Goal: Task Accomplishment & Management: Manage account settings

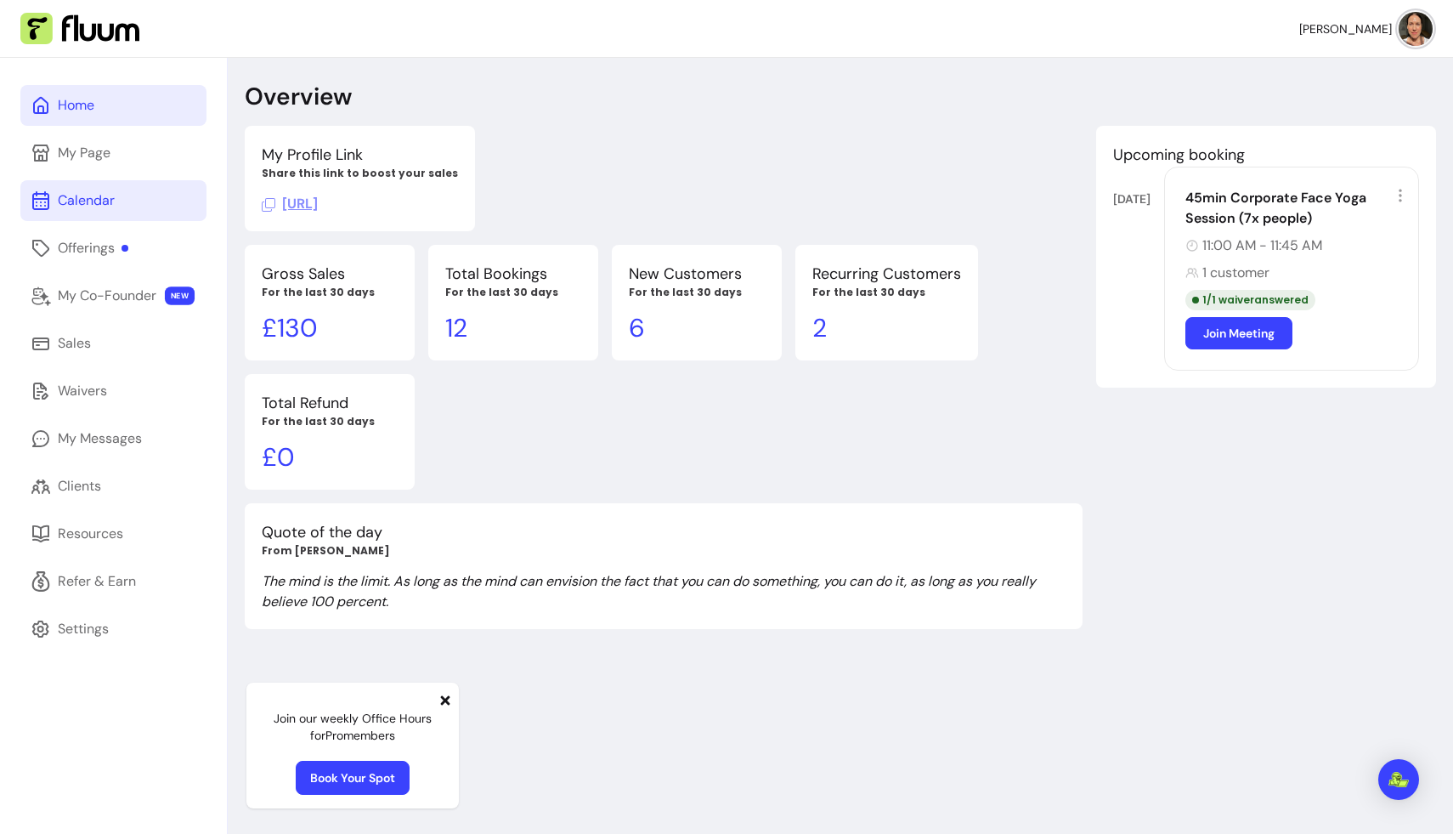
click at [84, 187] on link "Calendar" at bounding box center [113, 200] width 186 height 41
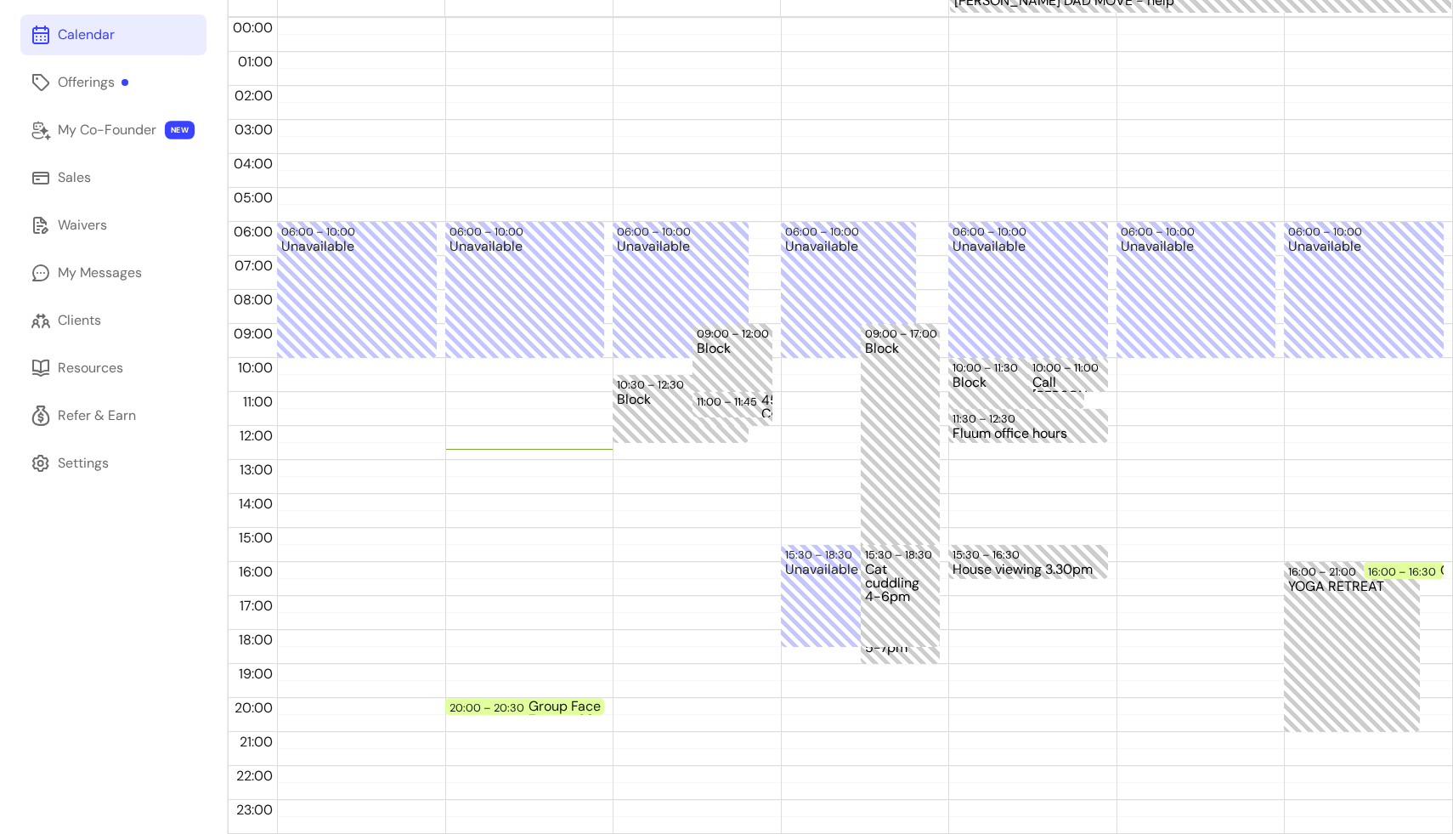
scroll to position [166, 0]
click at [529, 706] on div "Group Face Yoga - Zoom - 30min (Tues)" at bounding box center [604, 707] width 151 height 14
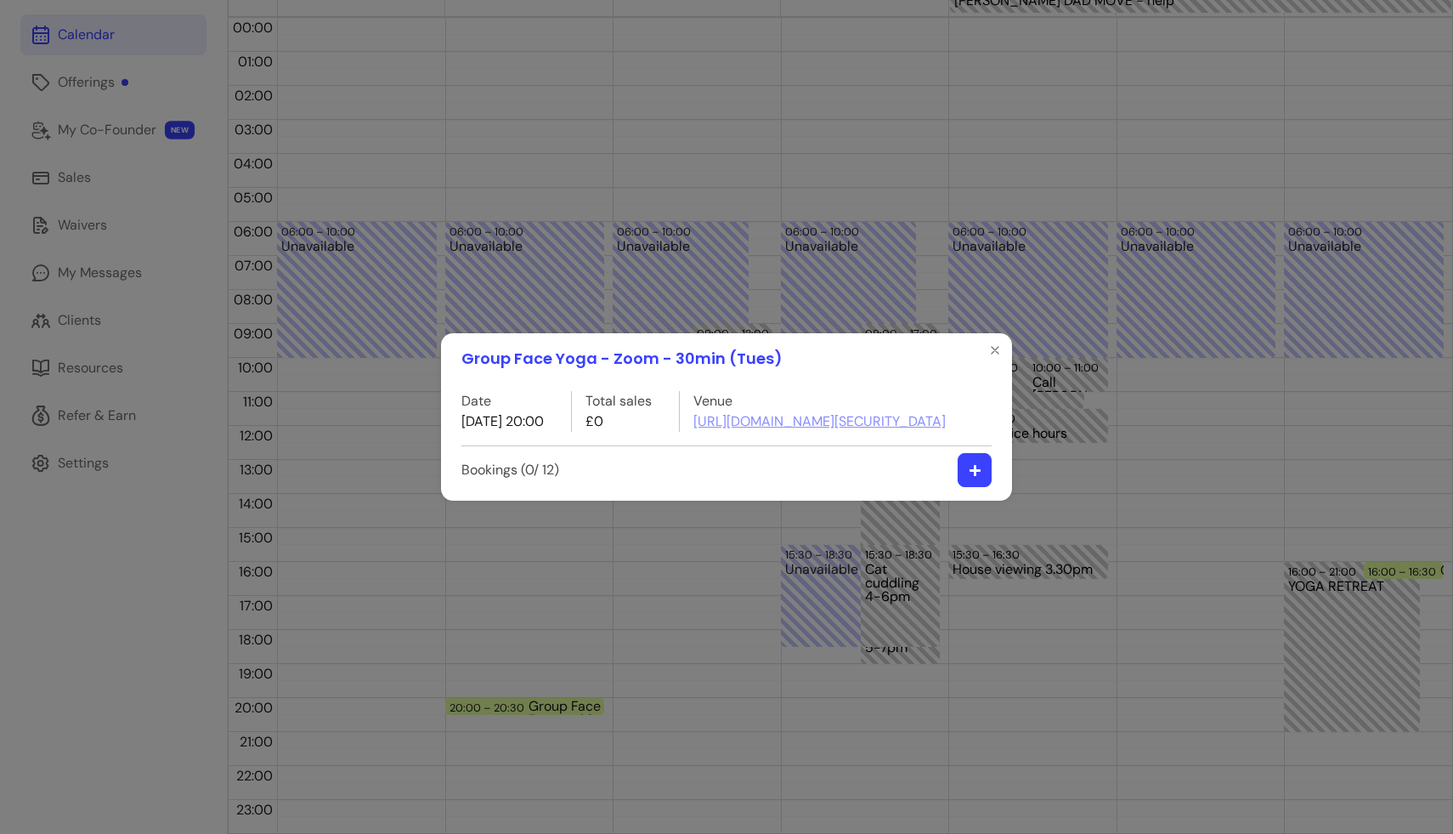
click at [737, 487] on button "button" at bounding box center [975, 470] width 34 height 34
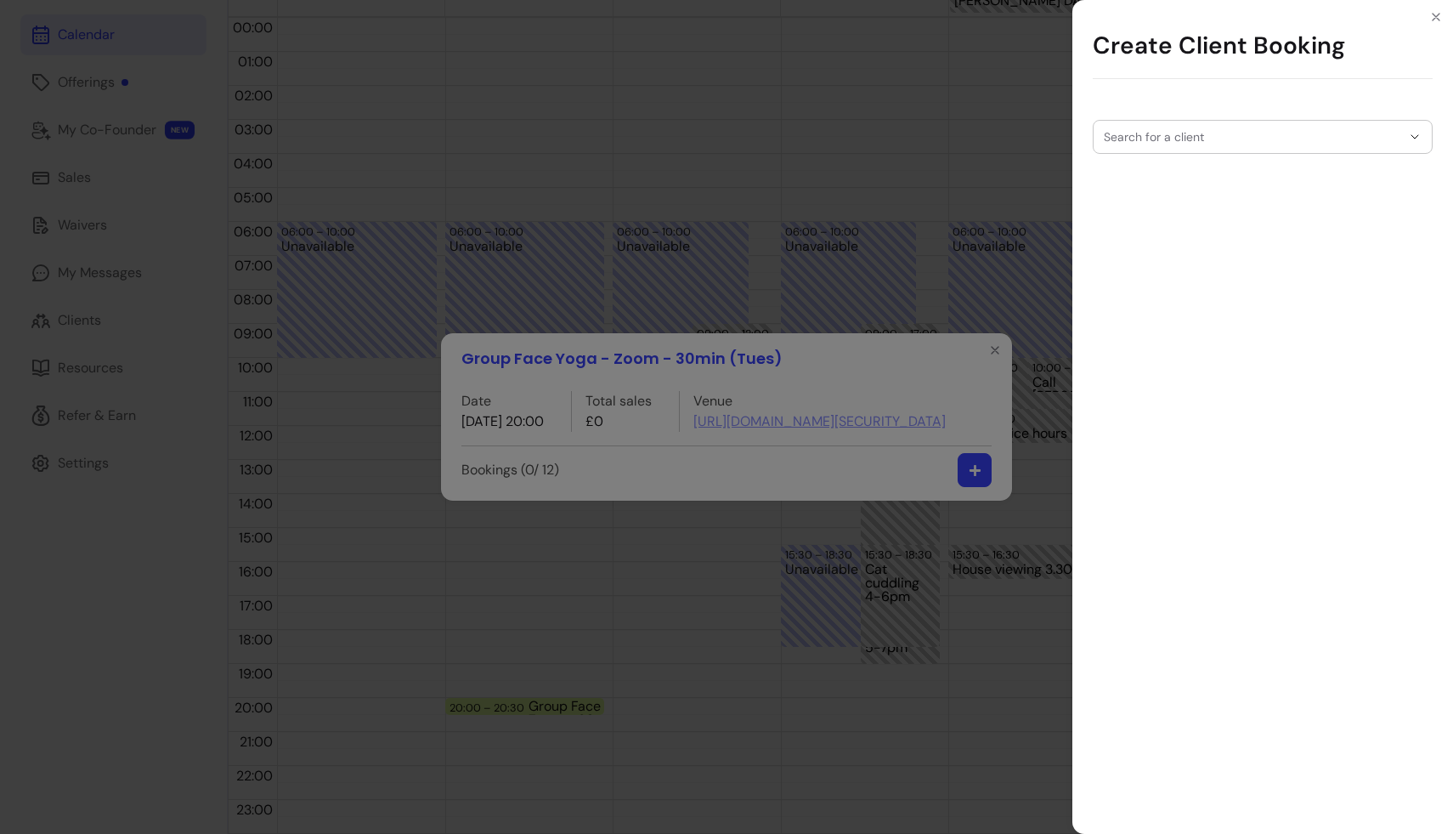
click at [737, 135] on div "Search for a client" at bounding box center [1263, 137] width 340 height 34
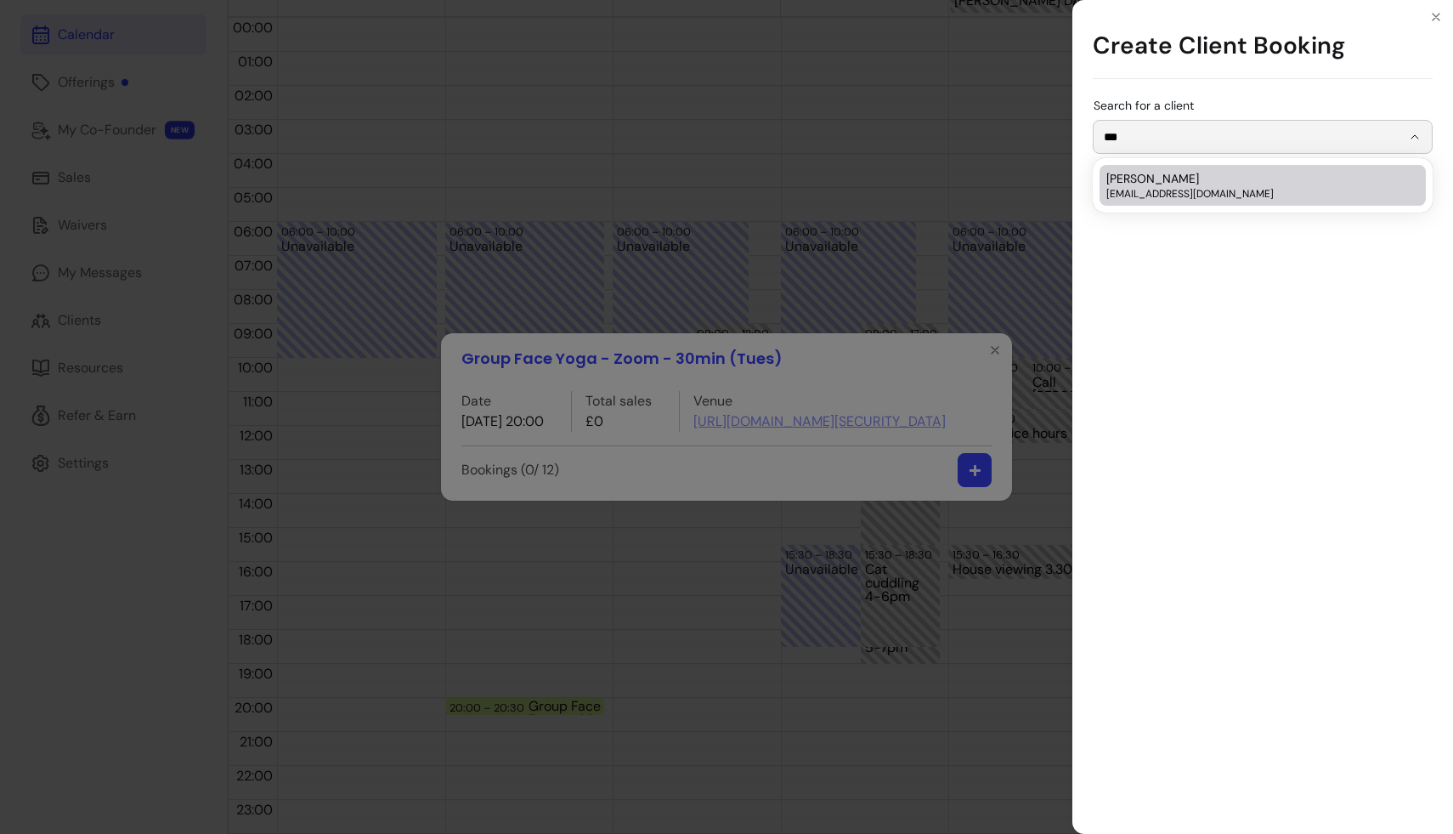
click at [737, 182] on span "Daniela de Montby" at bounding box center [1153, 178] width 93 height 17
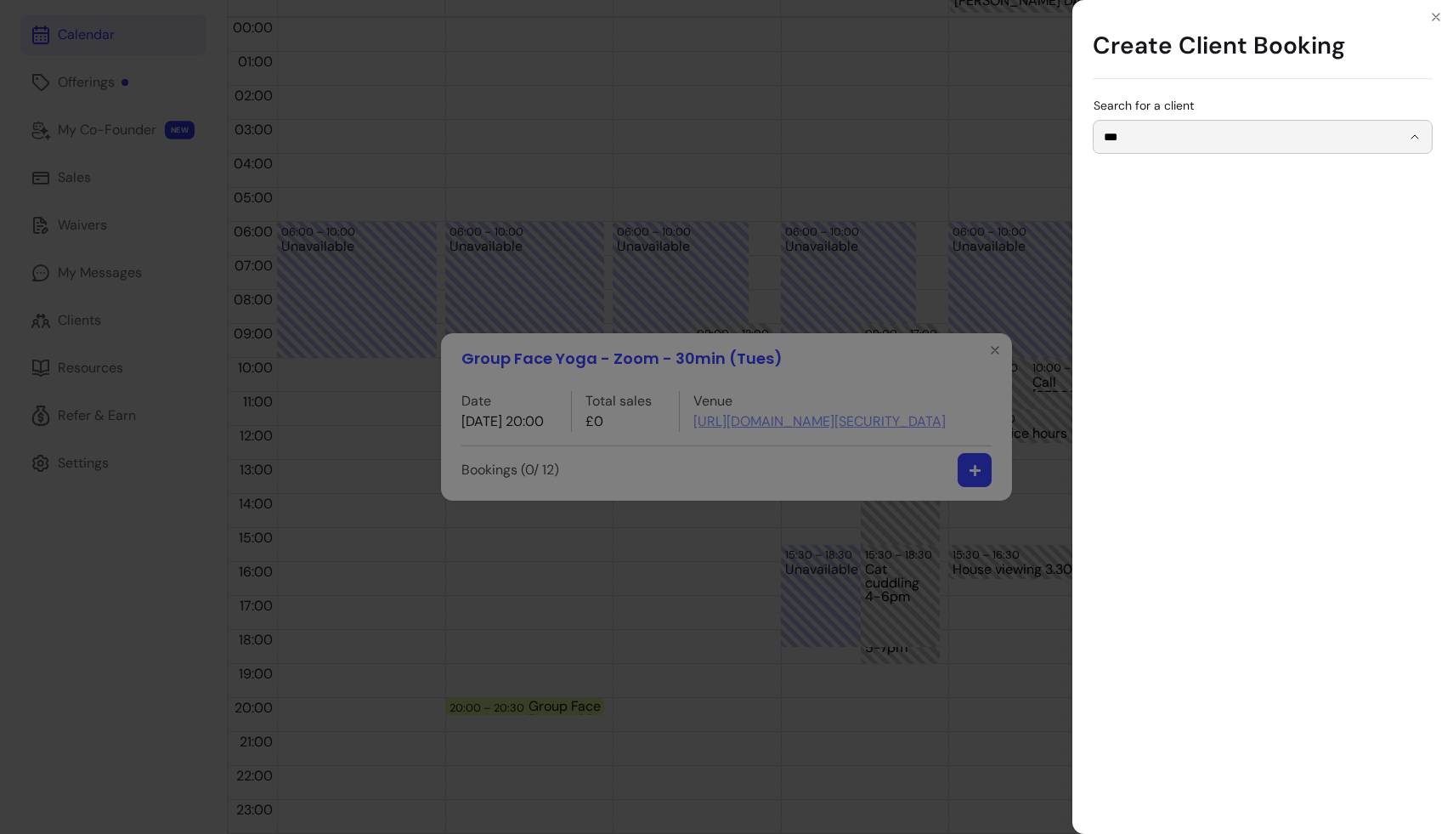
type input "**********"
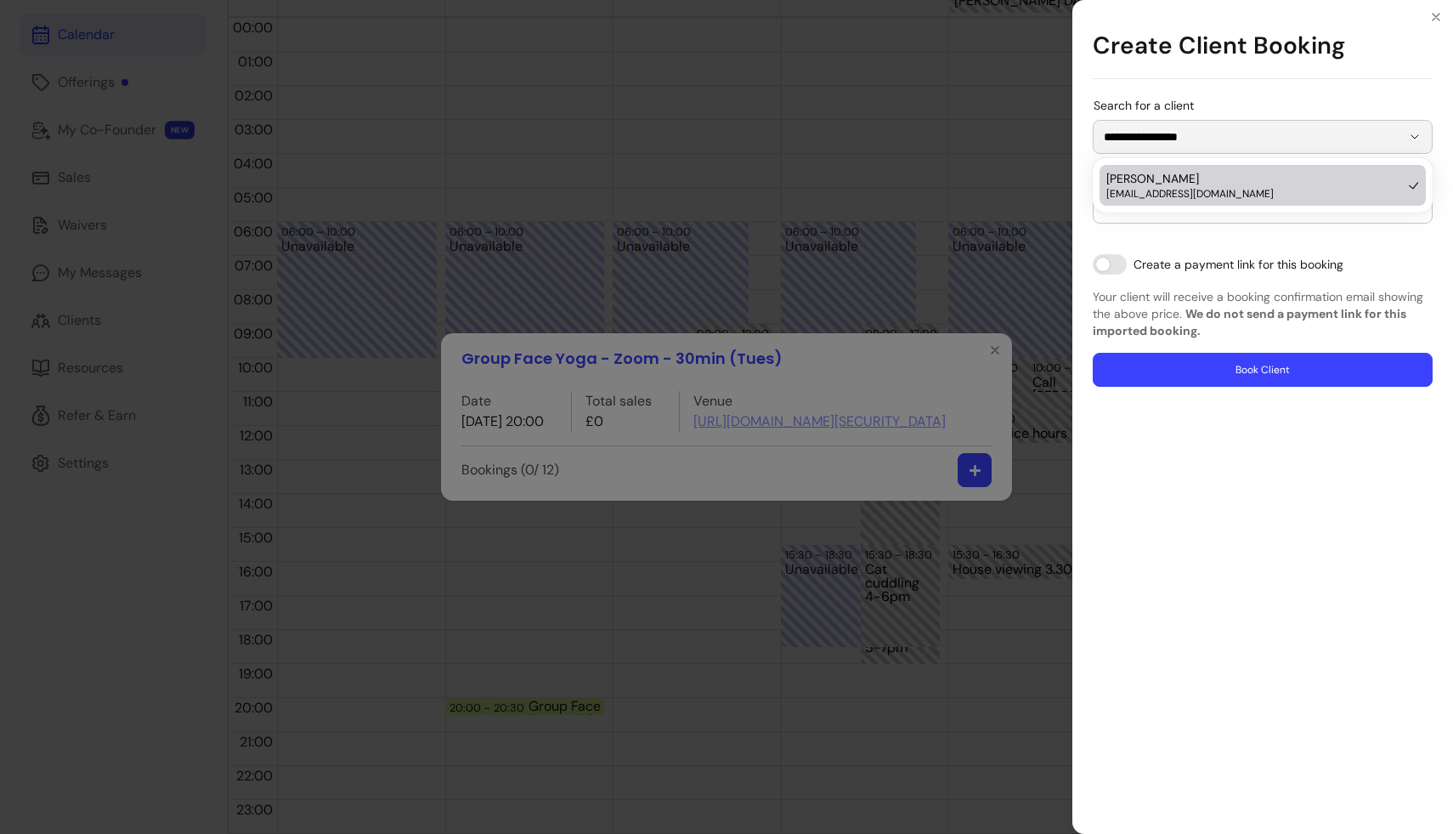
type input "0"
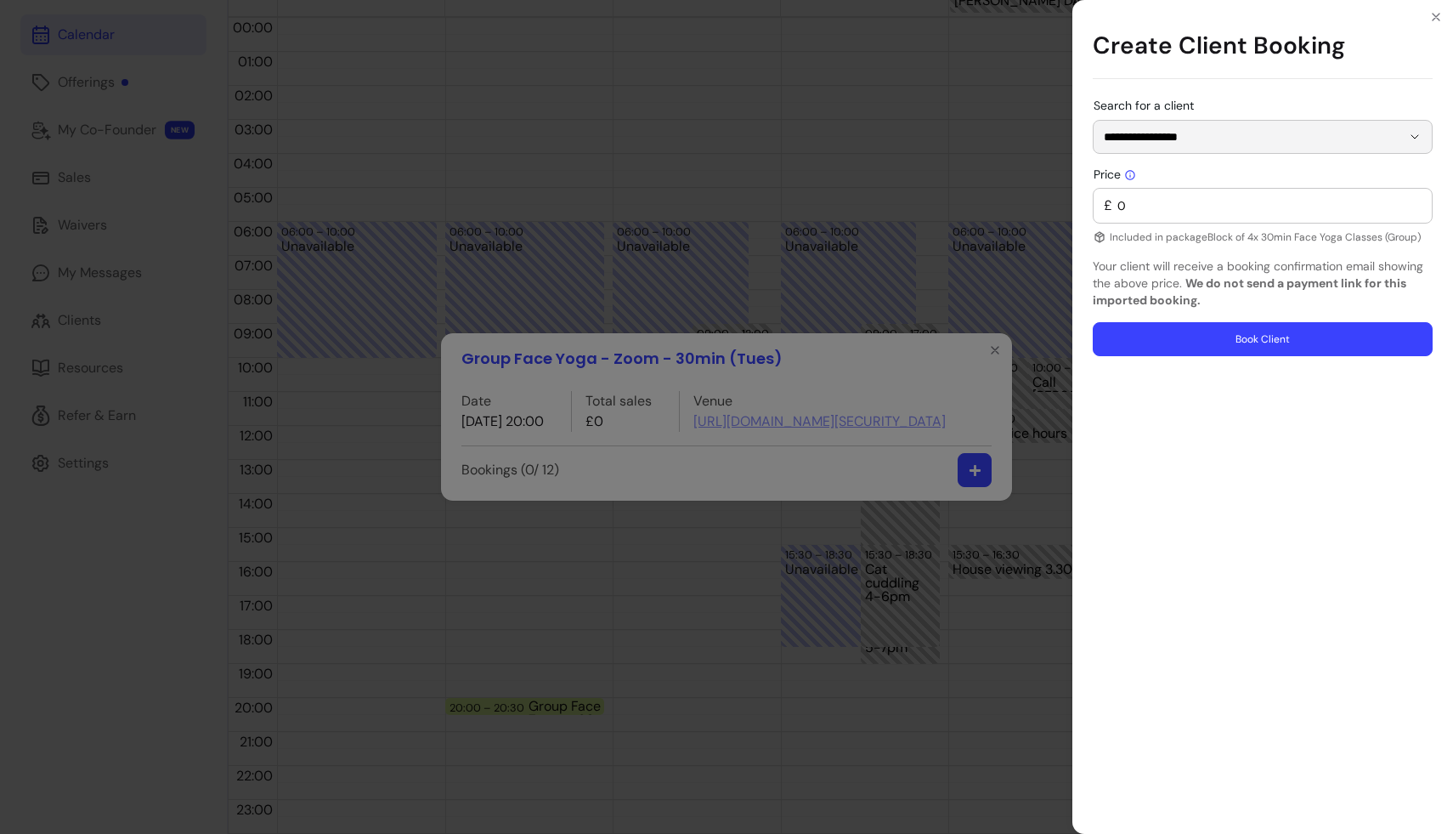
type input "**********"
click at [737, 341] on button "Book Client" at bounding box center [1263, 339] width 330 height 33
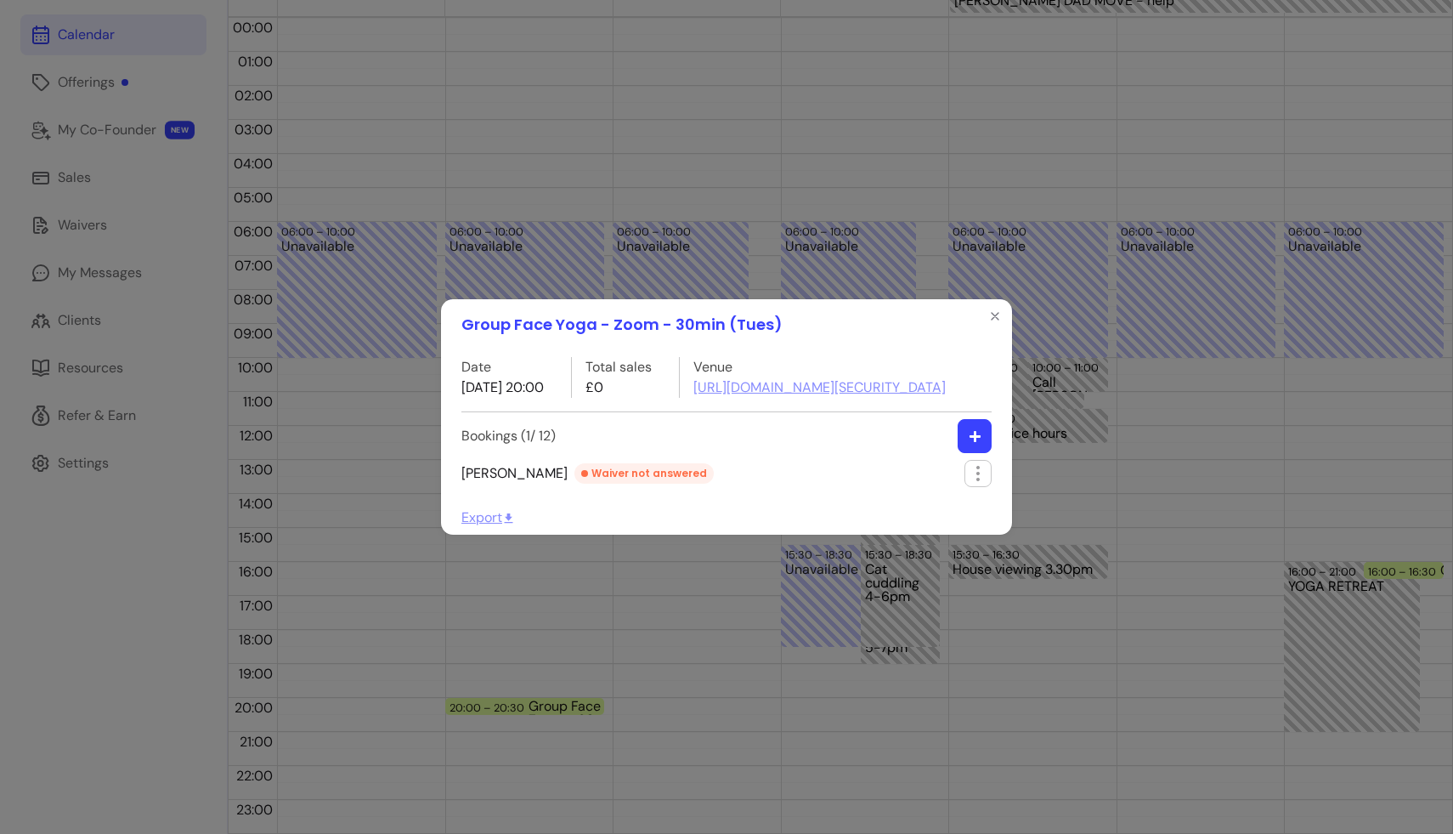
click at [737, 453] on button "button" at bounding box center [975, 436] width 34 height 34
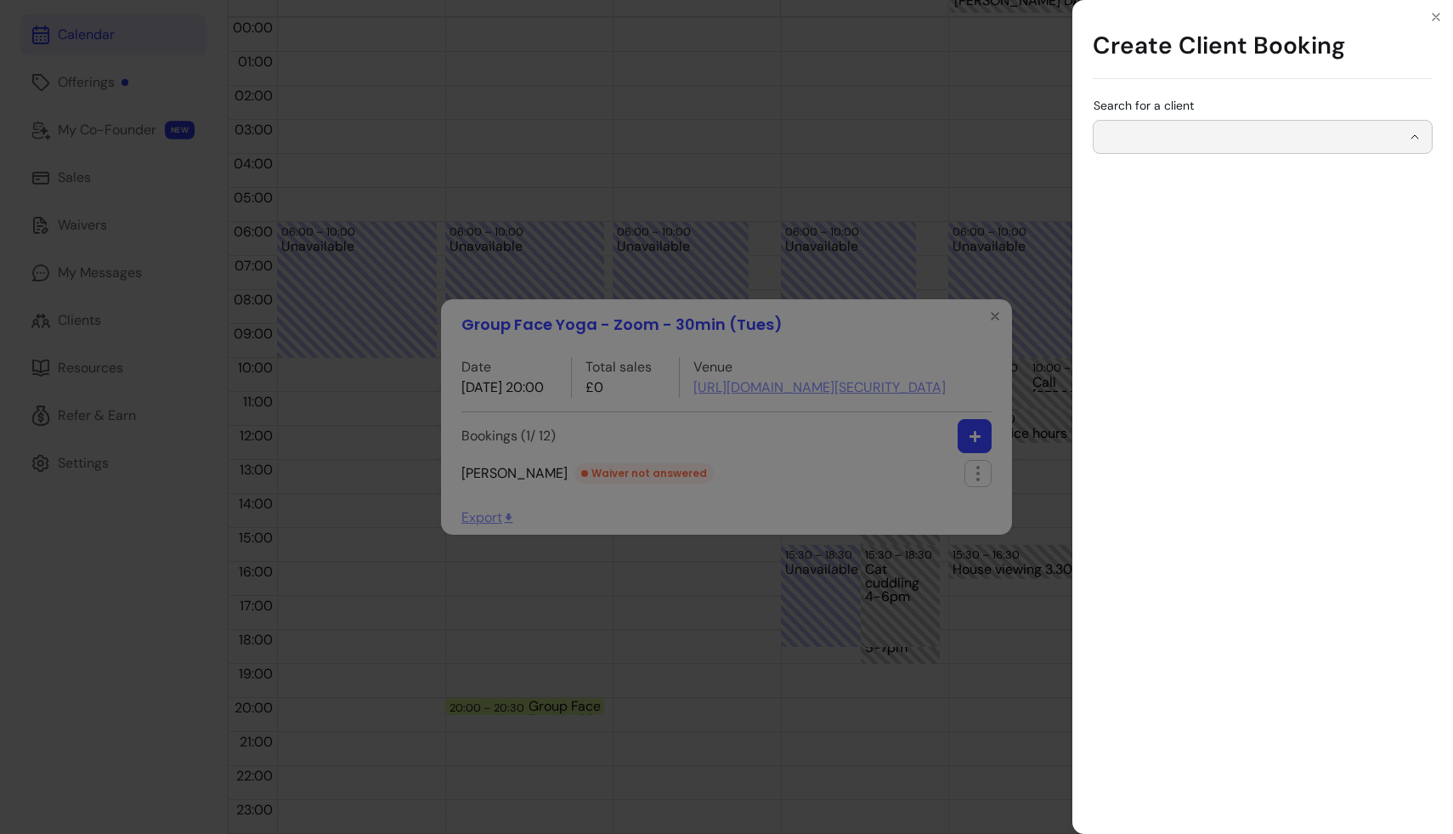
click at [737, 137] on div "Search for a client" at bounding box center [1263, 137] width 340 height 34
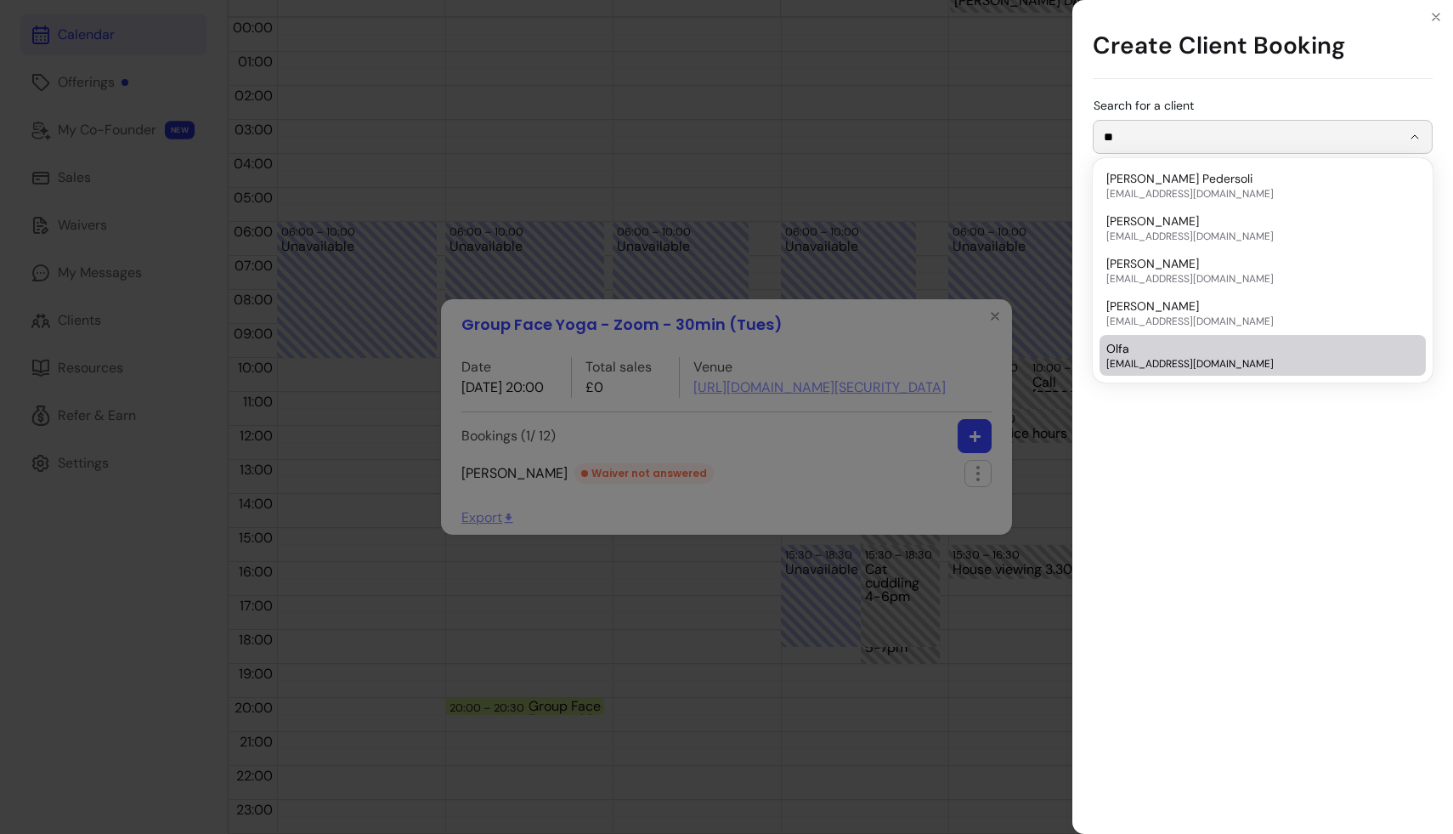
click at [737, 349] on div "Olfa olfaterras@proton.me" at bounding box center [1255, 355] width 296 height 31
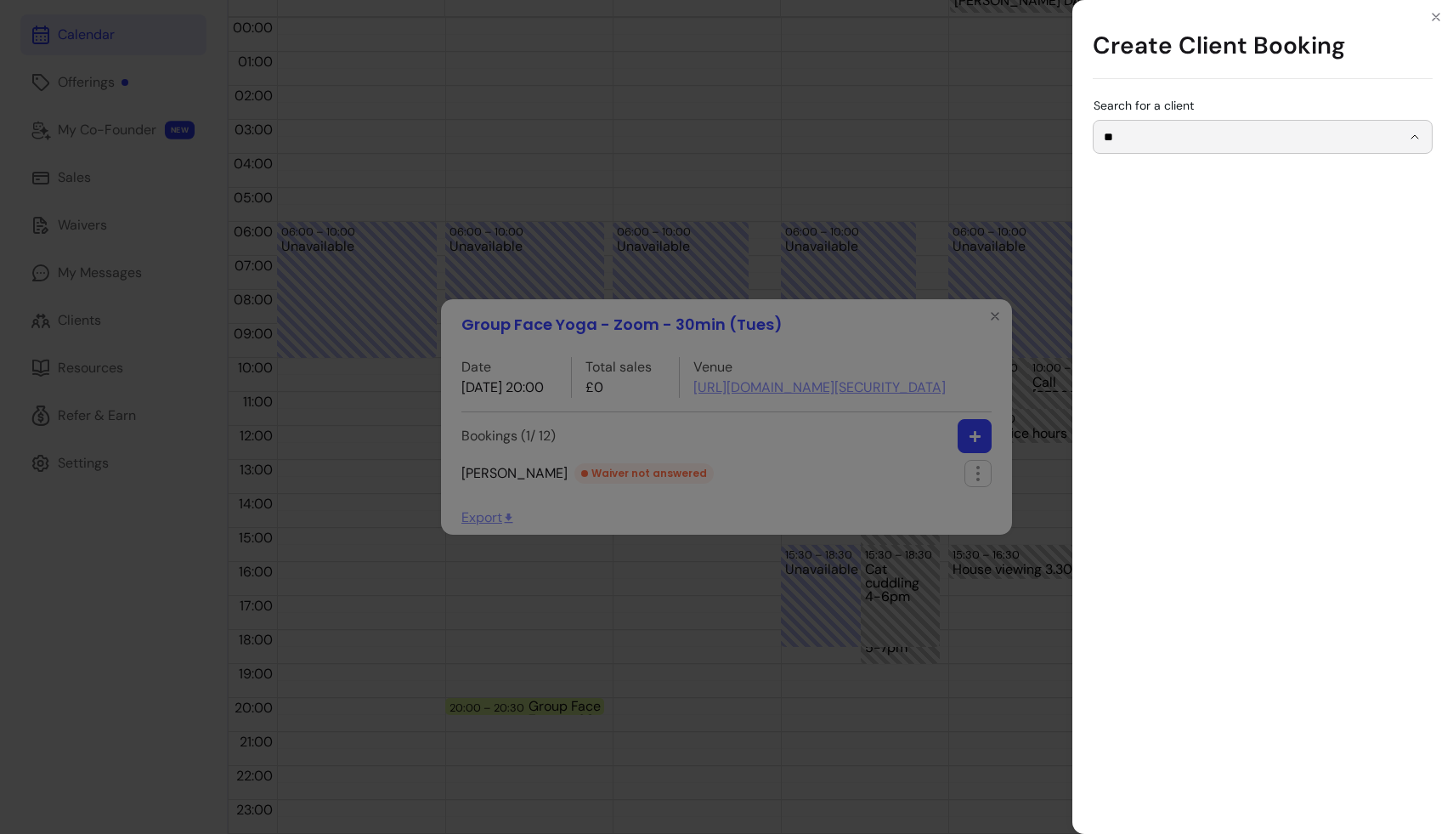
type input "****"
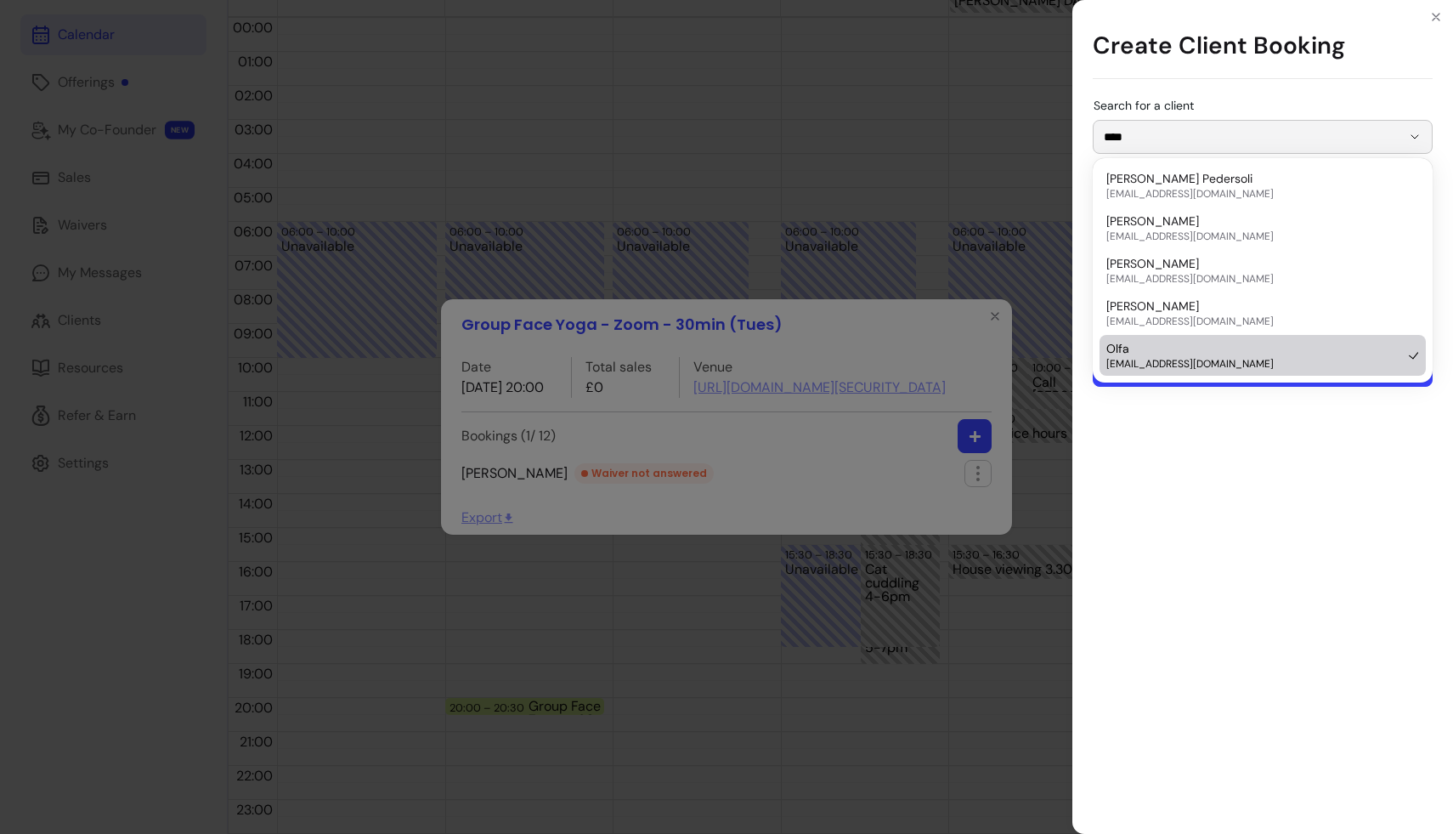
type input "0"
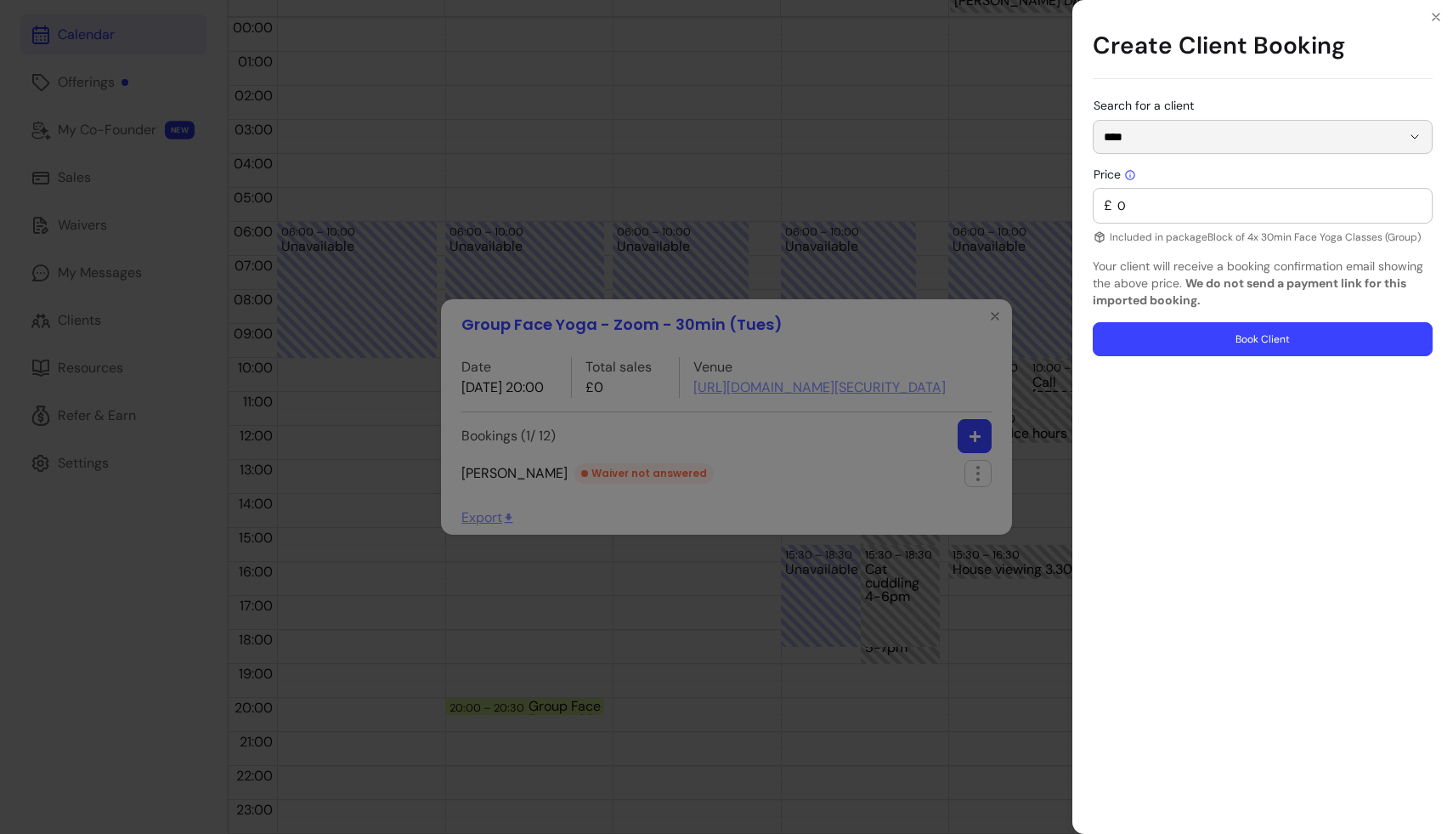
type input "****"
click at [737, 326] on button "Book Client" at bounding box center [1263, 339] width 340 height 34
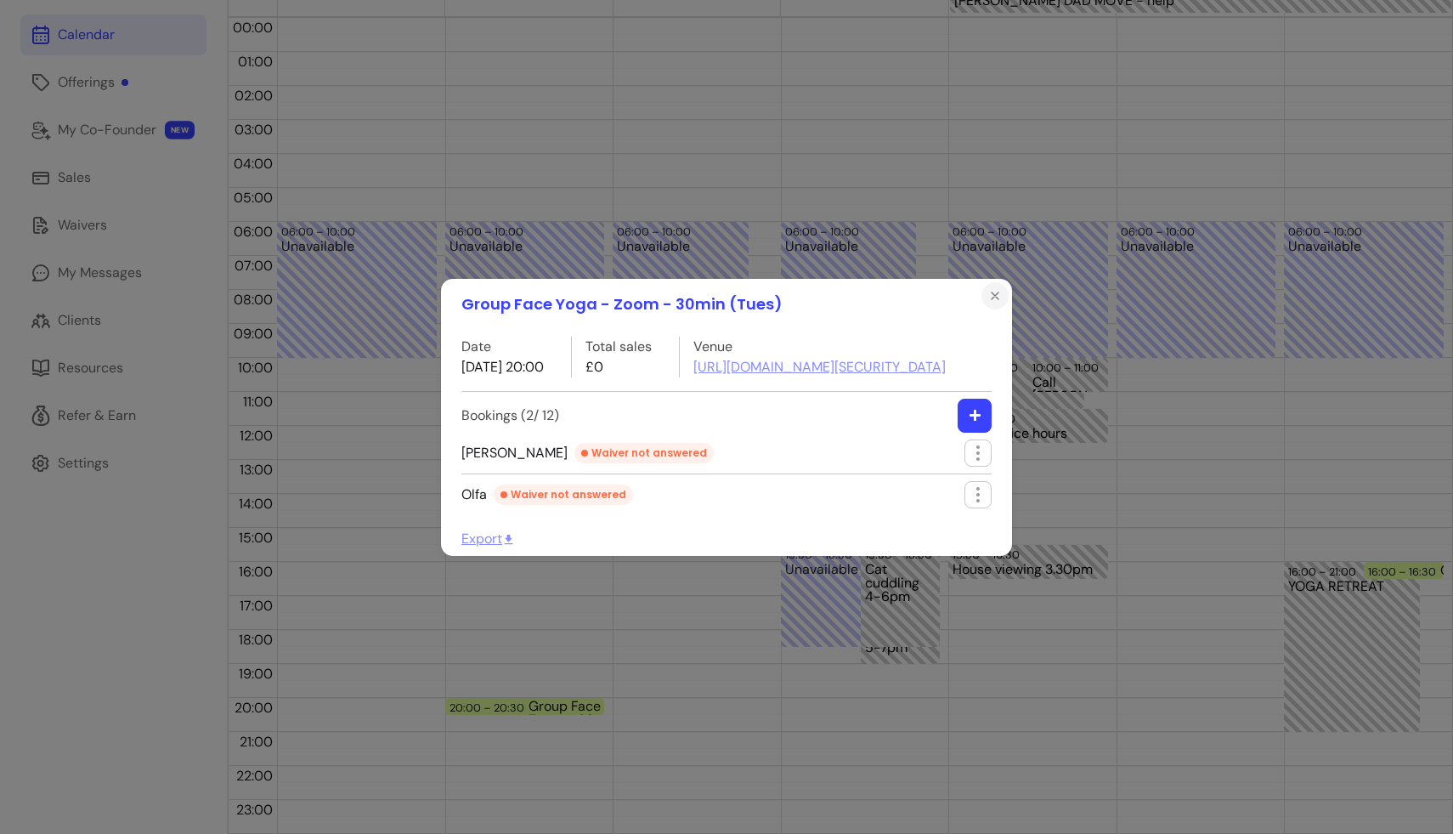
click at [737, 289] on icon "Close" at bounding box center [996, 296] width 14 height 14
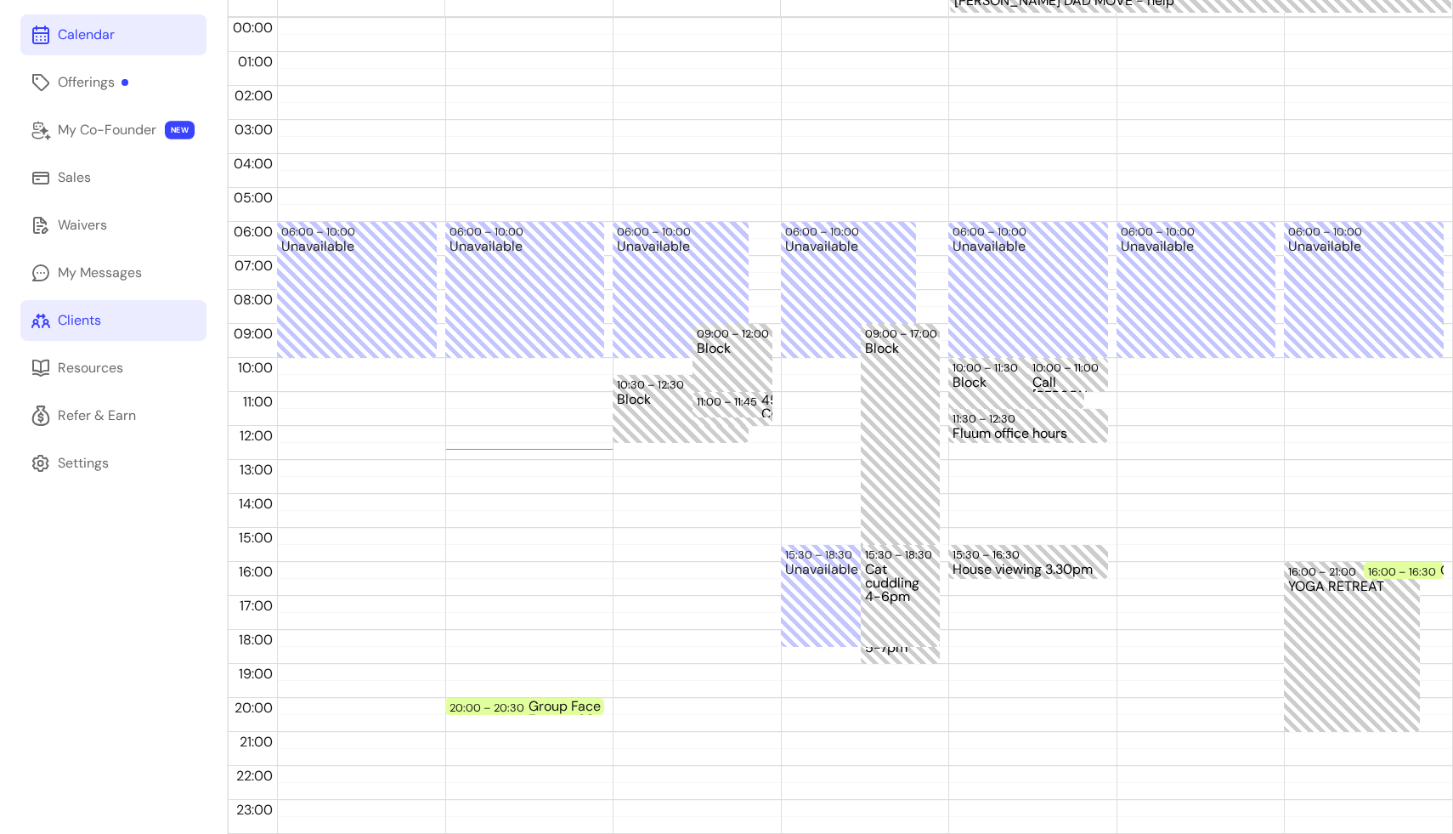
click at [97, 330] on div "Clients" at bounding box center [79, 320] width 43 height 20
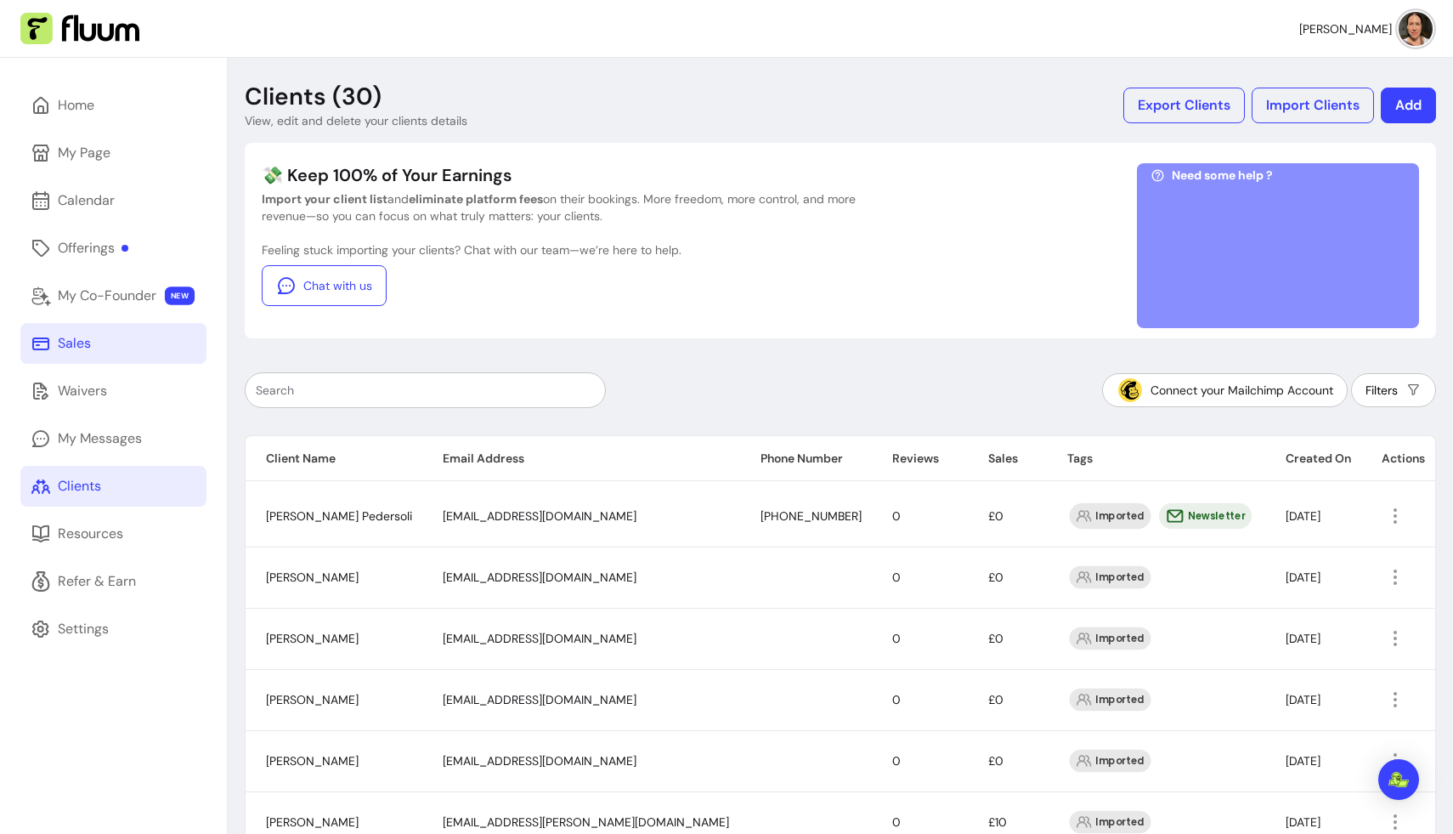
click at [99, 350] on link "Sales" at bounding box center [113, 343] width 186 height 41
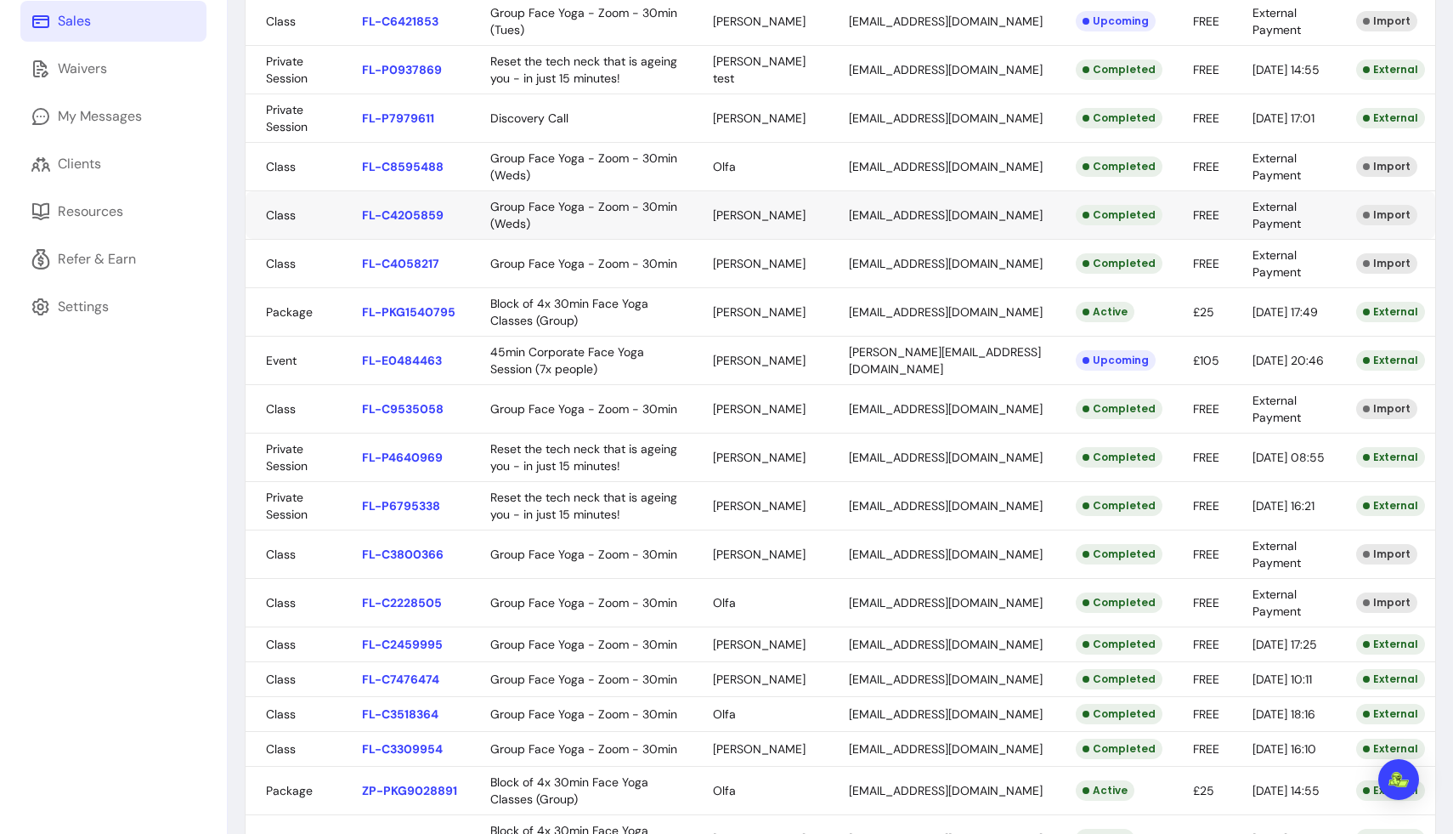
scroll to position [489, 0]
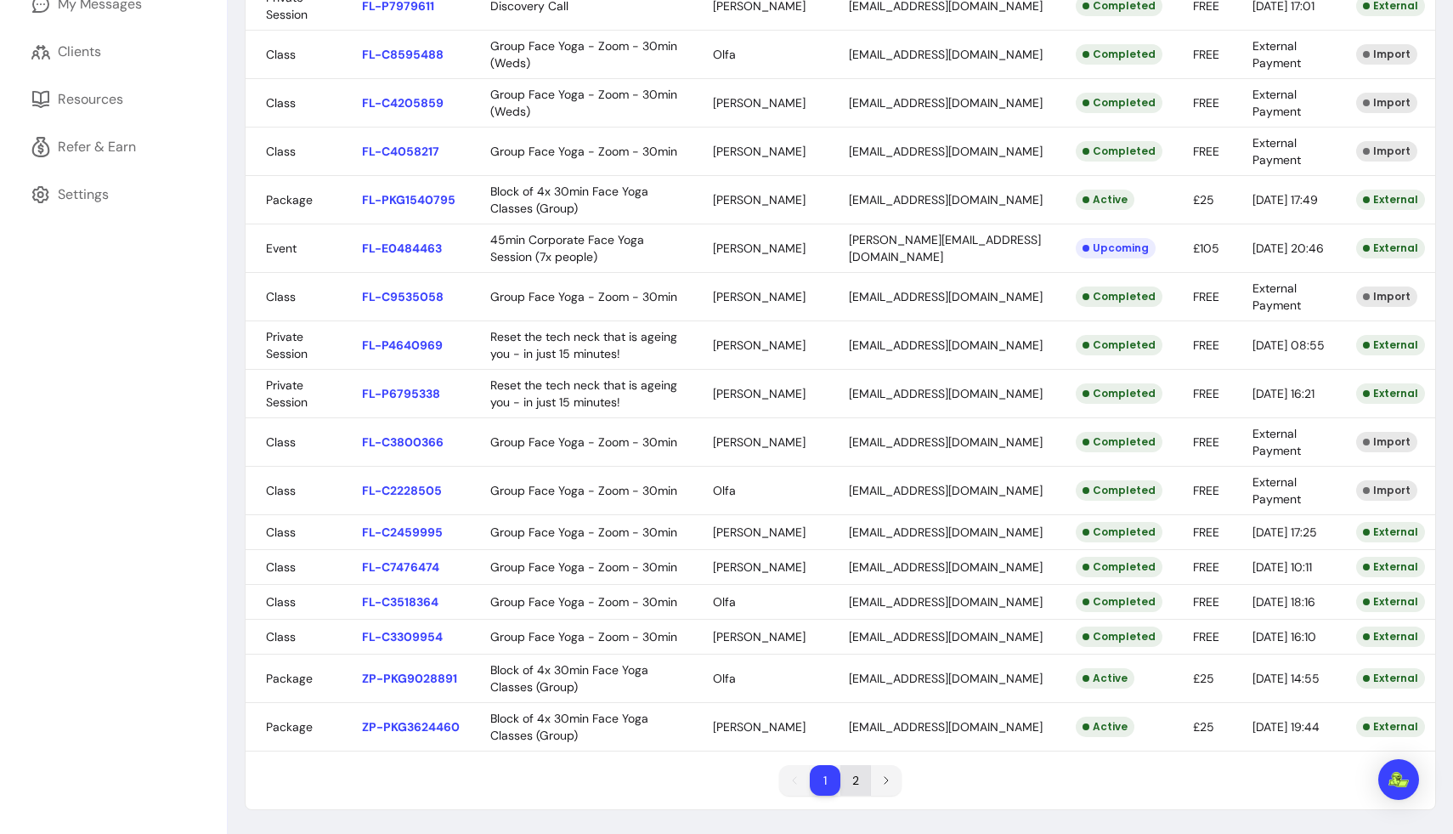
click at [737, 763] on li "2" at bounding box center [856, 780] width 31 height 31
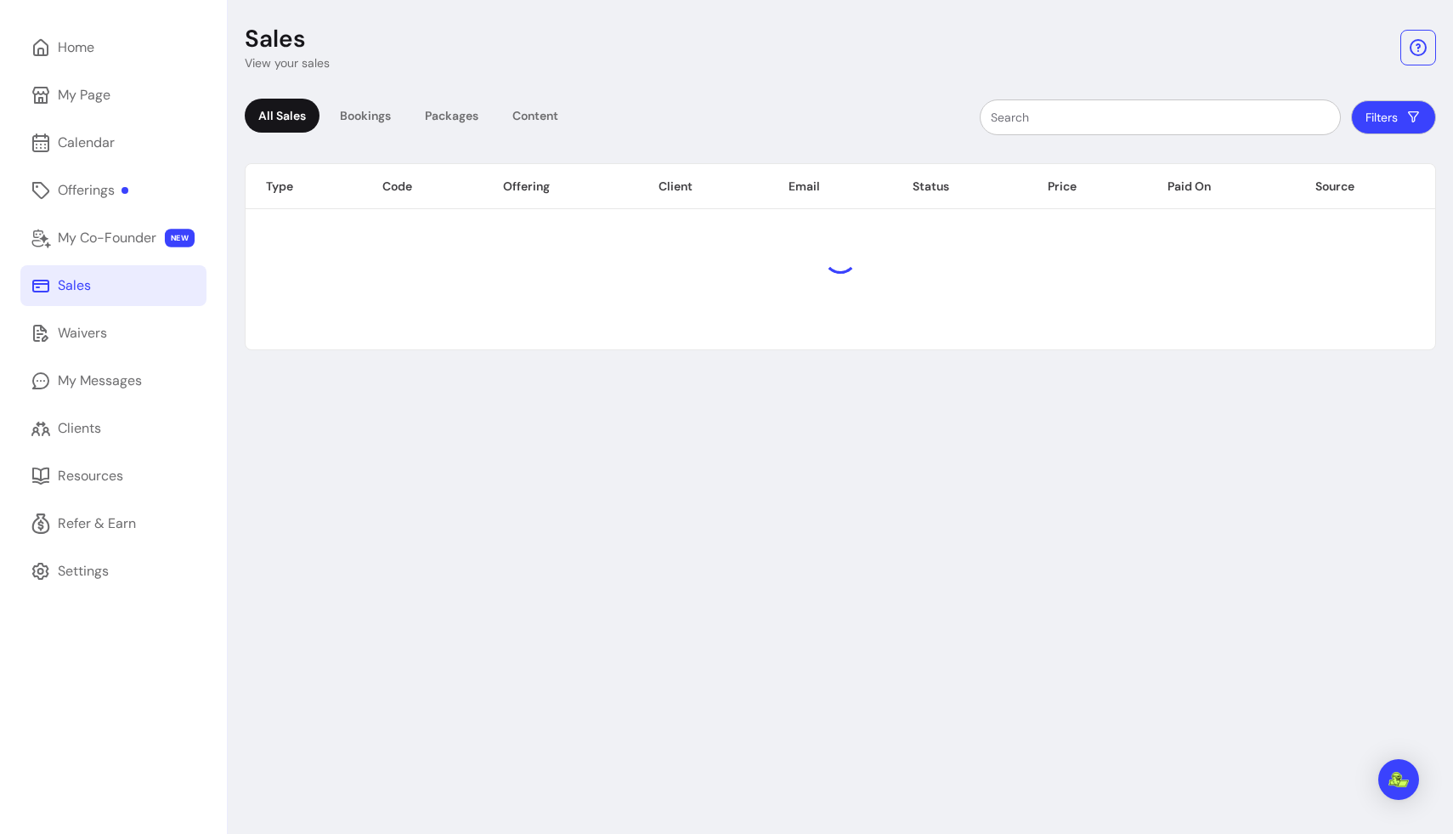
scroll to position [58, 0]
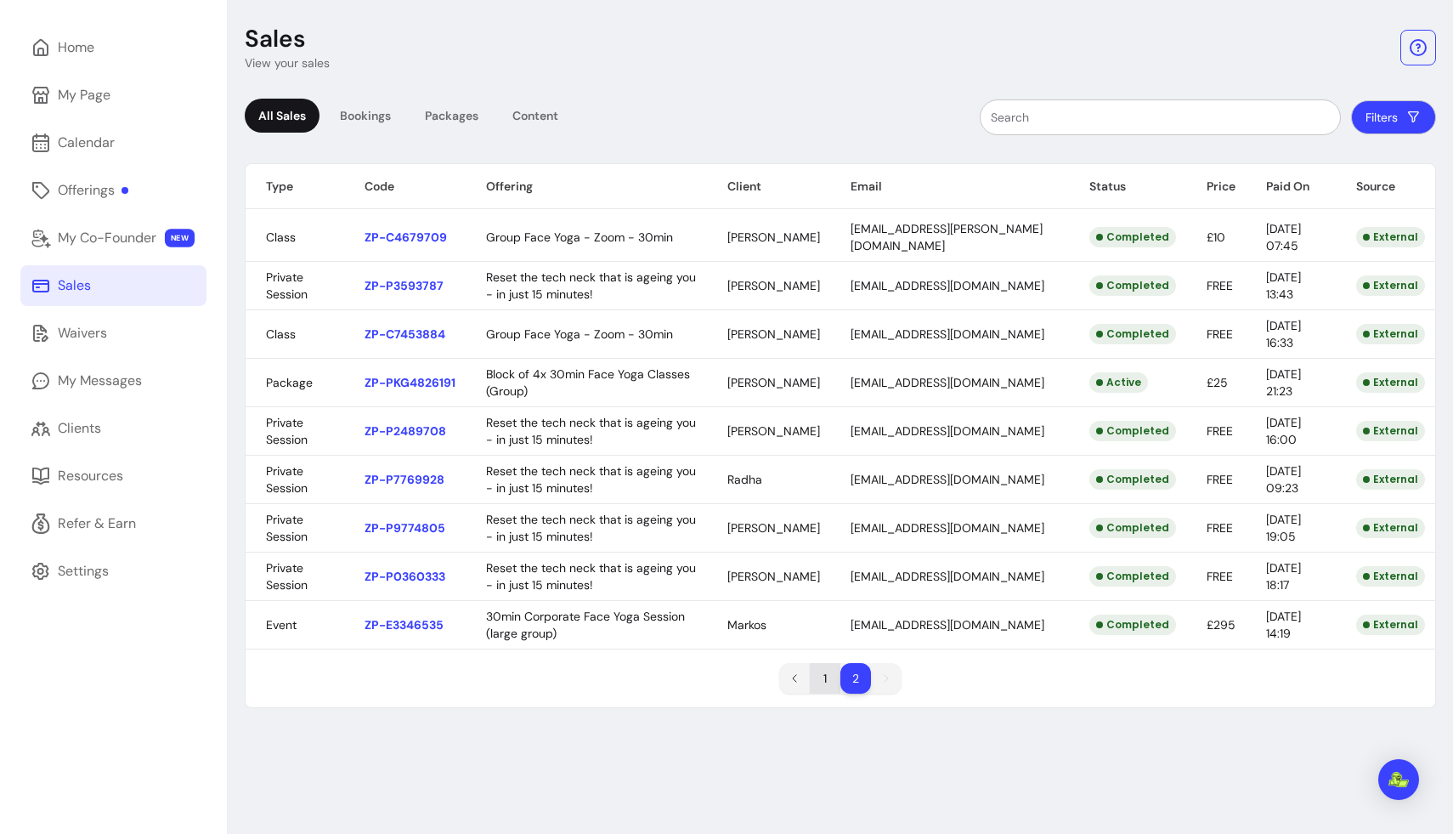
click at [737, 675] on li "1" at bounding box center [825, 678] width 31 height 31
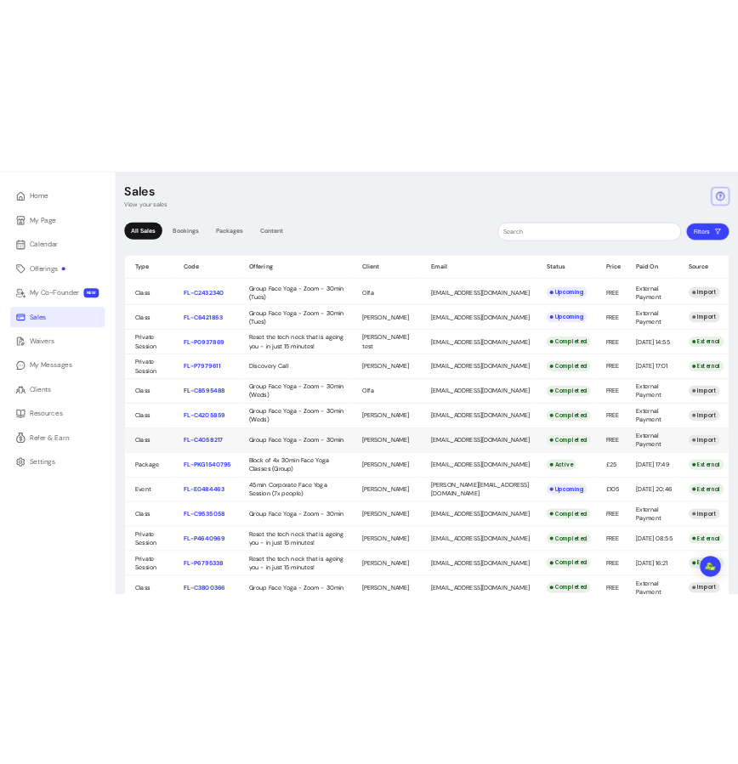
scroll to position [42, 0]
